Goal: Task Accomplishment & Management: Complete application form

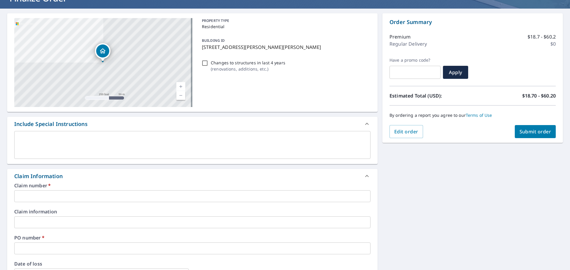
scroll to position [89, 0]
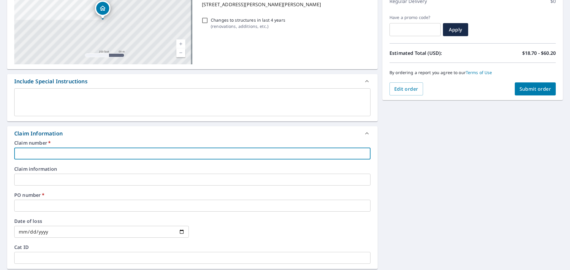
click at [67, 157] on input "text" at bounding box center [192, 154] width 356 height 12
type input "[PERSON_NAME]"
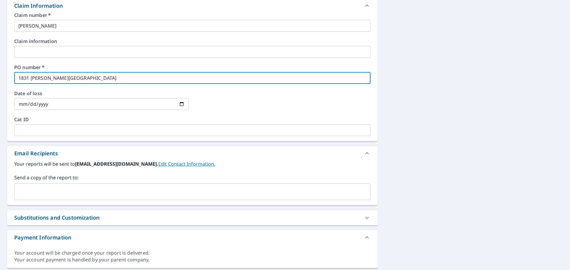
scroll to position [235, 0]
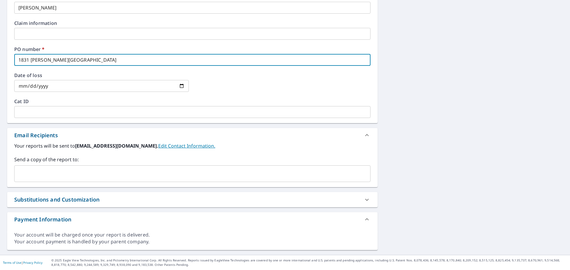
type input "1831 [PERSON_NAME][GEOGRAPHIC_DATA]"
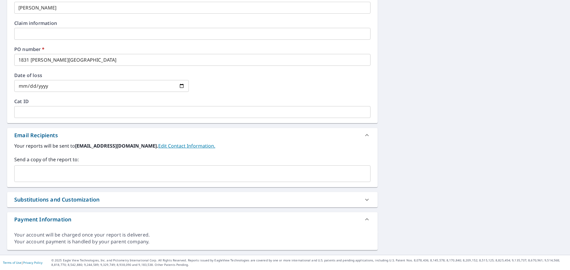
click at [167, 146] on link "Edit Contact Information." at bounding box center [186, 146] width 57 height 7
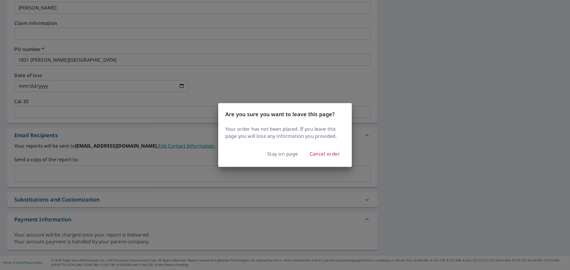
click at [195, 157] on div "Are you sure you want to leave this page? Your order has not been placed. If yo…" at bounding box center [285, 135] width 570 height 270
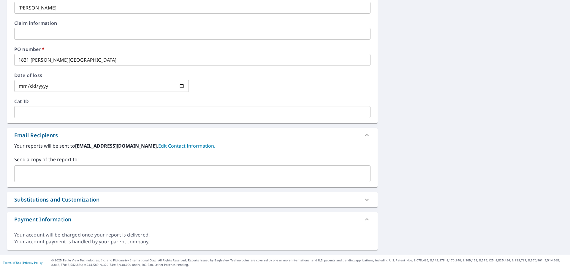
click at [47, 168] on input "text" at bounding box center [188, 173] width 342 height 11
click at [50, 172] on input "text" at bounding box center [188, 173] width 342 height 11
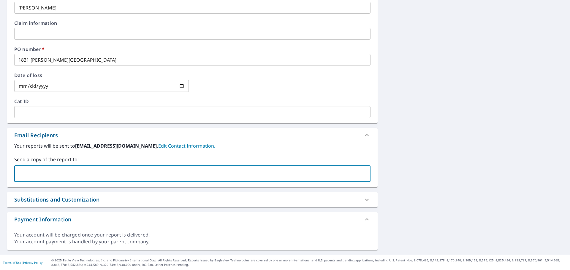
paste input "[PERSON_NAME] <[PERSON_NAME][EMAIL_ADDRESS][DOMAIN_NAME]>"
type input "[PERSON_NAME] <[PERSON_NAME][EMAIL_ADDRESS][DOMAIN_NAME]>;"
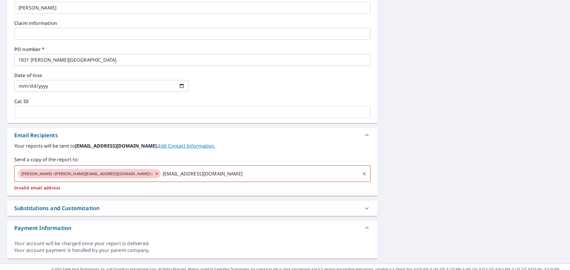
type input "[EMAIL_ADDRESS][DOMAIN_NAME]"
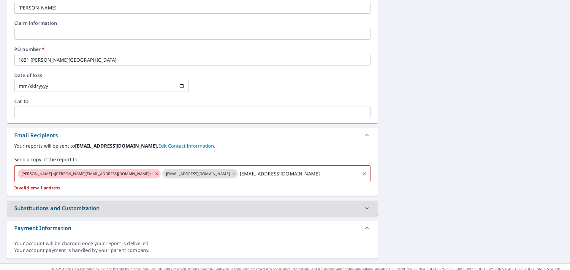
click at [155, 173] on icon at bounding box center [156, 173] width 3 height 3
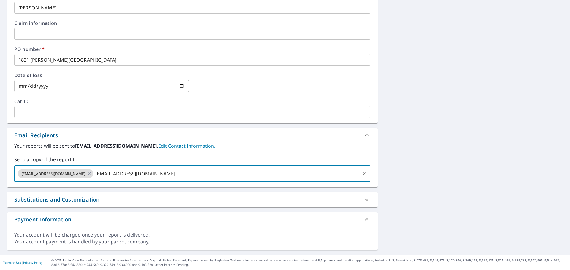
click at [98, 175] on input "[EMAIL_ADDRESS][DOMAIN_NAME]" at bounding box center [226, 173] width 265 height 11
paste input "[PERSON_NAME] <[EMAIL_ADDRESS][DOMAIN_NAME]>"
type input "[PERSON_NAME] <[EMAIL_ADDRESS][DOMAIN_NAME]>"
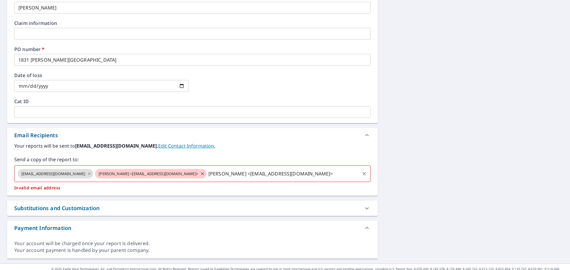
click at [207, 172] on input "[PERSON_NAME] <[EMAIL_ADDRESS][DOMAIN_NAME]>" at bounding box center [283, 173] width 152 height 11
click at [200, 175] on icon at bounding box center [202, 174] width 5 height 7
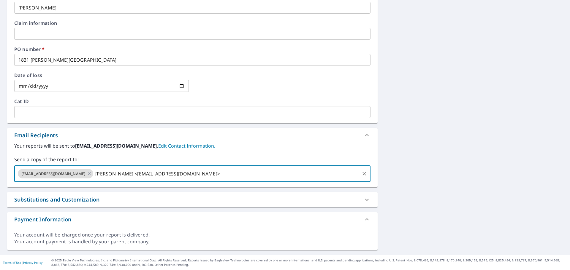
click at [161, 175] on input "[PERSON_NAME] <[EMAIL_ADDRESS][DOMAIN_NAME]>" at bounding box center [226, 173] width 265 height 11
type input "email@[PERSON_NAME]"
type input "[EMAIL_ADDRESS][DOMAIN_NAME]"
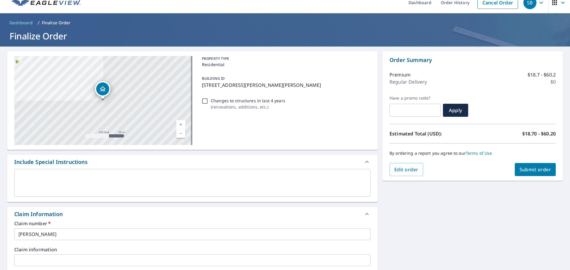
scroll to position [0, 0]
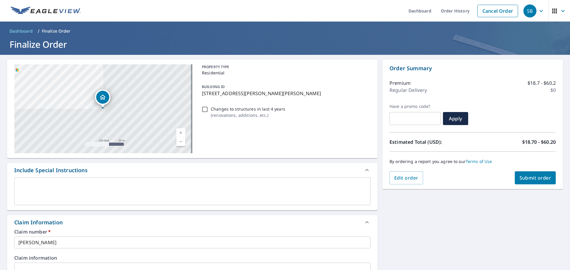
click at [531, 176] on span "Submit order" at bounding box center [535, 178] width 32 height 7
